Goal: Transaction & Acquisition: Purchase product/service

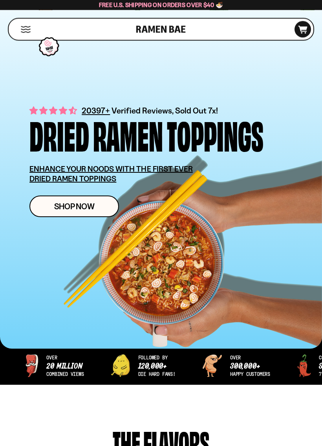
scroll to position [49, 0]
click at [101, 206] on link "Shop Now" at bounding box center [74, 207] width 90 height 22
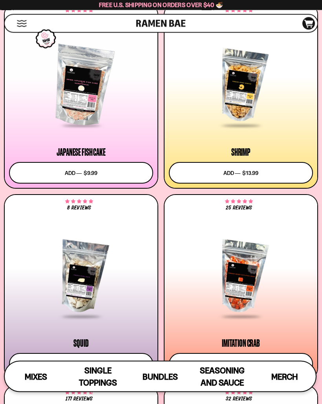
scroll to position [875, 0]
click at [243, 108] on div at bounding box center [241, 85] width 144 height 81
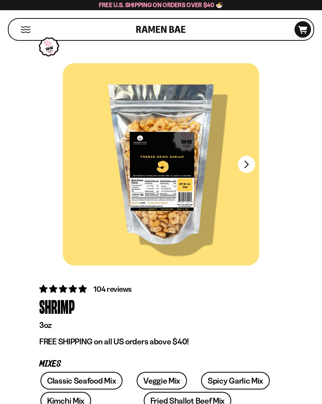
click at [245, 164] on button "FADCB6FD-DFAB-4417-9F21-029242090B77" at bounding box center [246, 164] width 17 height 17
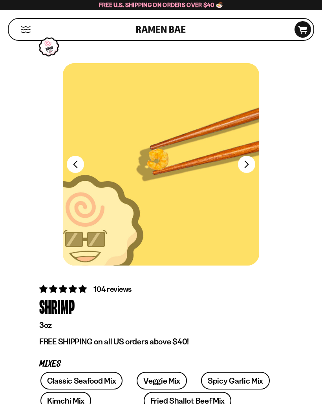
click at [248, 163] on button "FADCB6FD-DFAB-4417-9F21-029242090B77" at bounding box center [246, 164] width 17 height 17
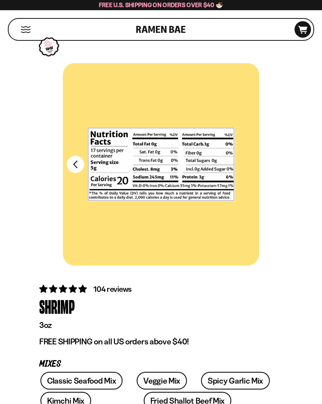
click at [257, 176] on div at bounding box center [161, 164] width 196 height 203
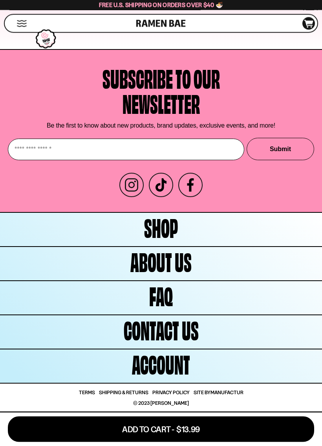
scroll to position [3569, 0]
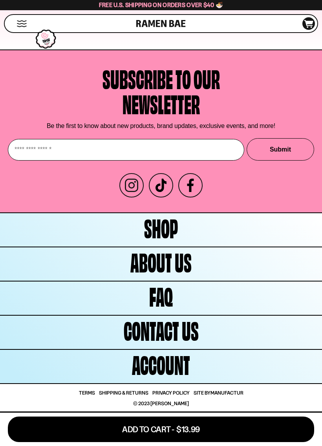
click at [168, 227] on span "Shop" at bounding box center [161, 226] width 34 height 25
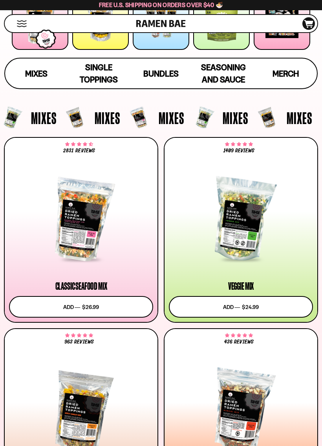
scroll to position [150, 0]
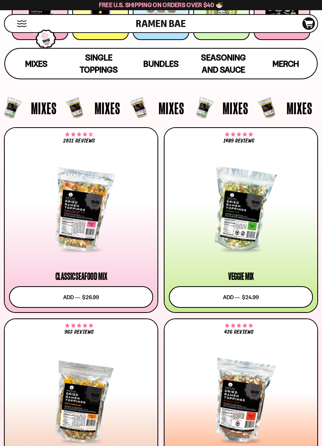
click at [107, 65] on span "Single Toppings" at bounding box center [99, 64] width 38 height 22
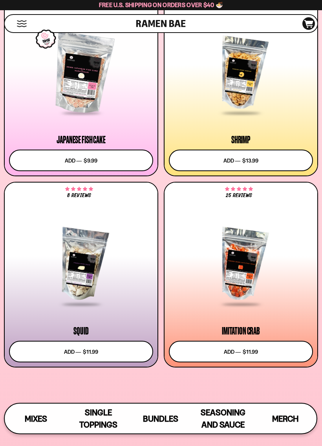
scroll to position [888, 0]
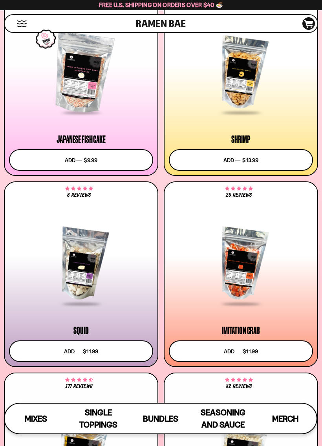
click at [284, 303] on div at bounding box center [241, 263] width 144 height 81
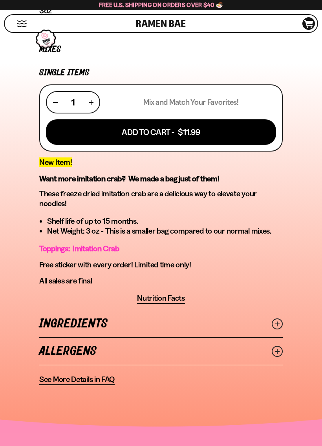
scroll to position [330, 0]
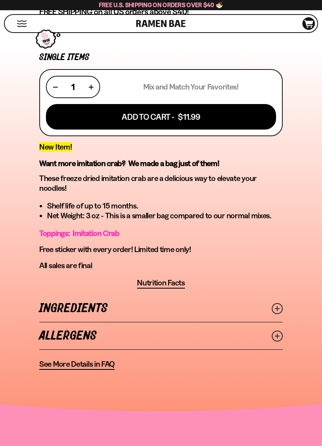
click at [298, 259] on div "25 reviews Imitation Crab 3oz FREE SHIPPING on all US orders above $40! Mixes S…" at bounding box center [161, 161] width 315 height 417
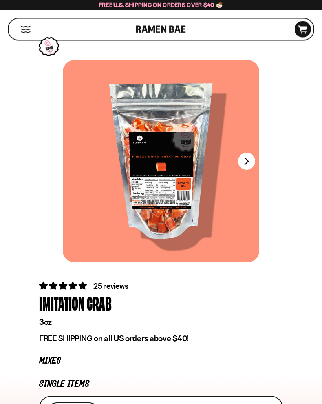
scroll to position [0, 0]
